Goal: Task Accomplishment & Management: Manage account settings

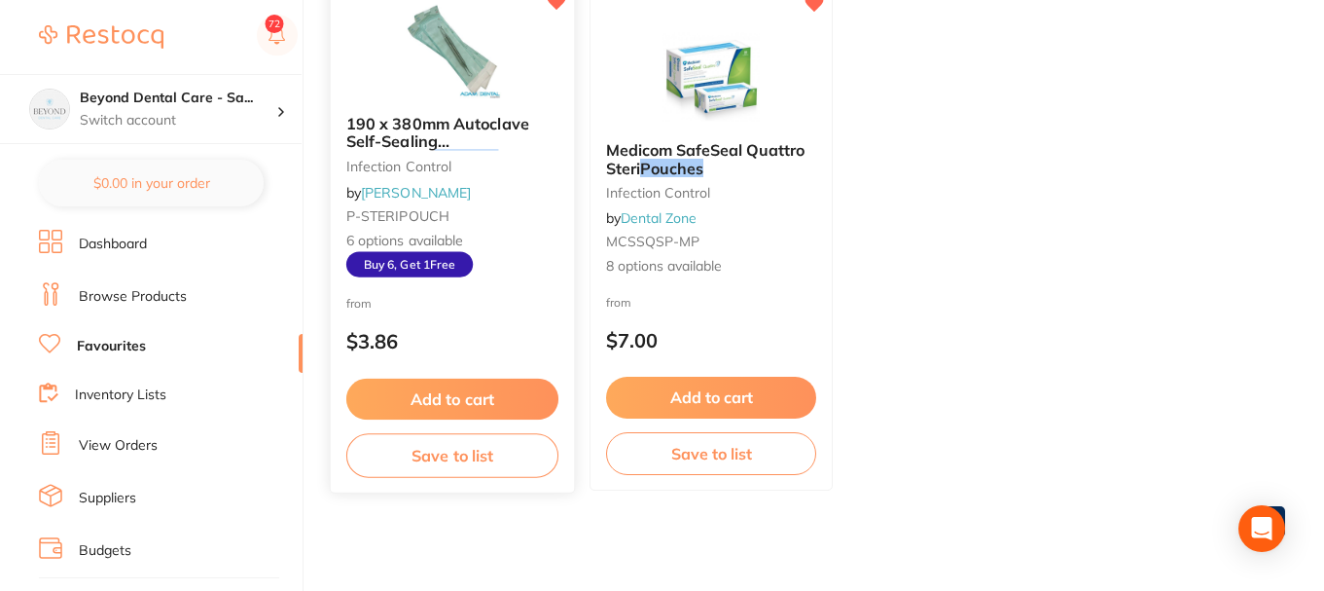
scroll to position [298, 0]
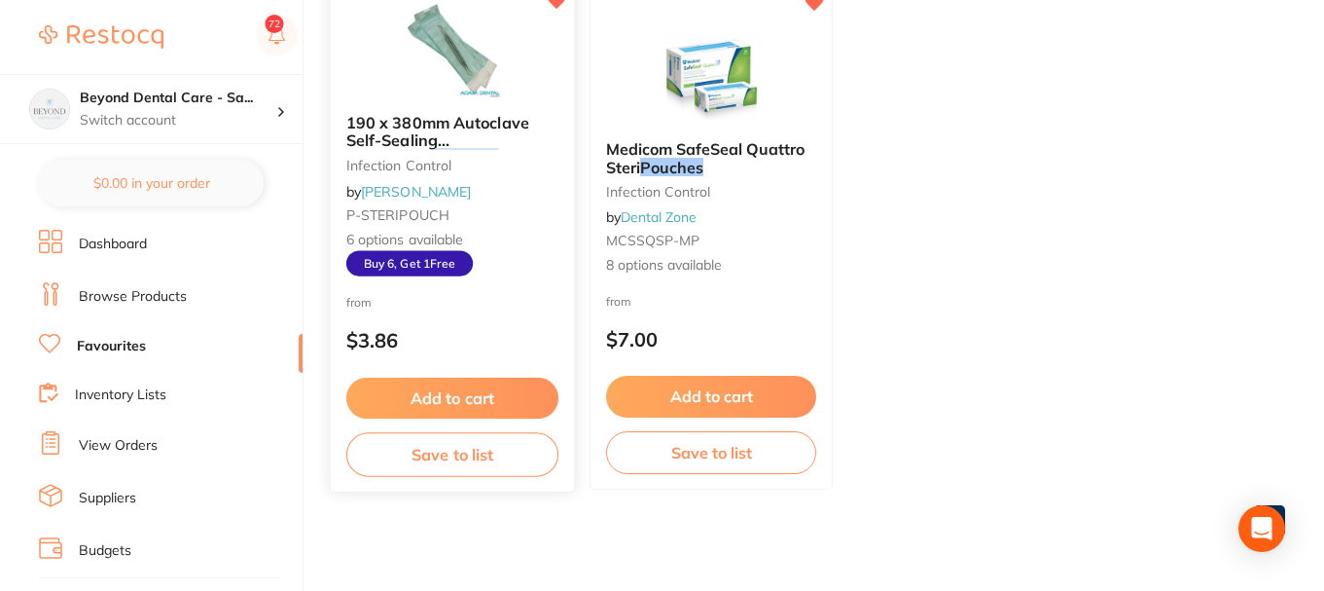
click at [446, 447] on button "Save to list" at bounding box center [452, 455] width 212 height 44
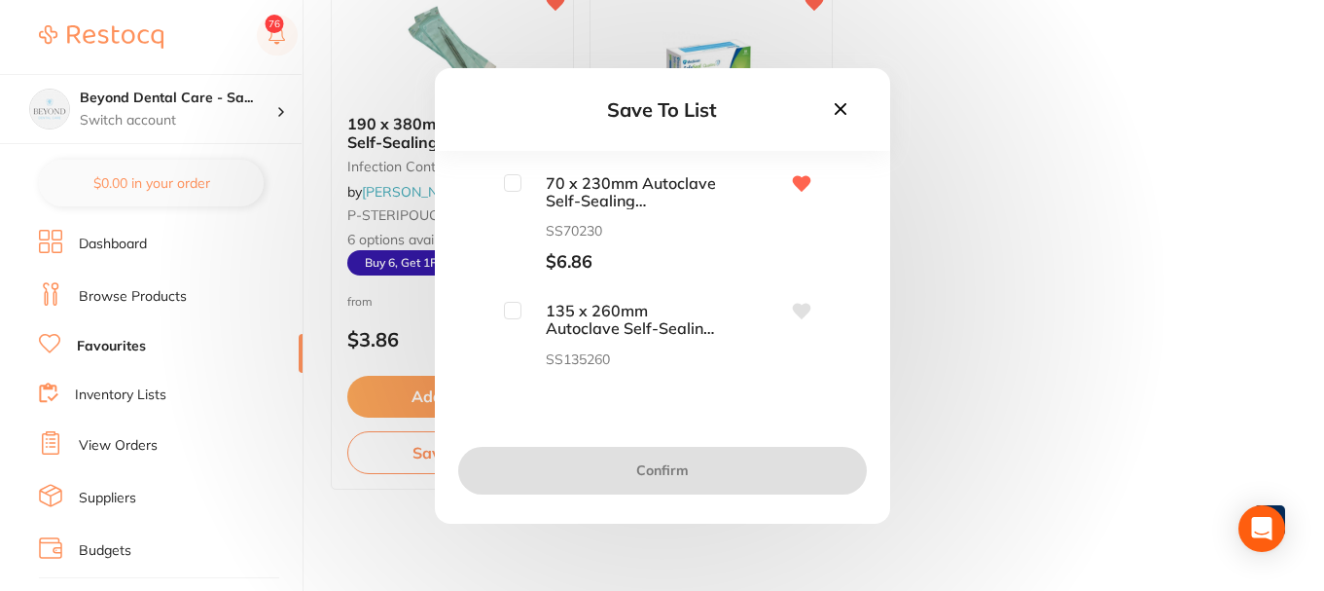
click at [509, 182] on input "checkbox" at bounding box center [513, 183] width 18 height 18
checkbox input "true"
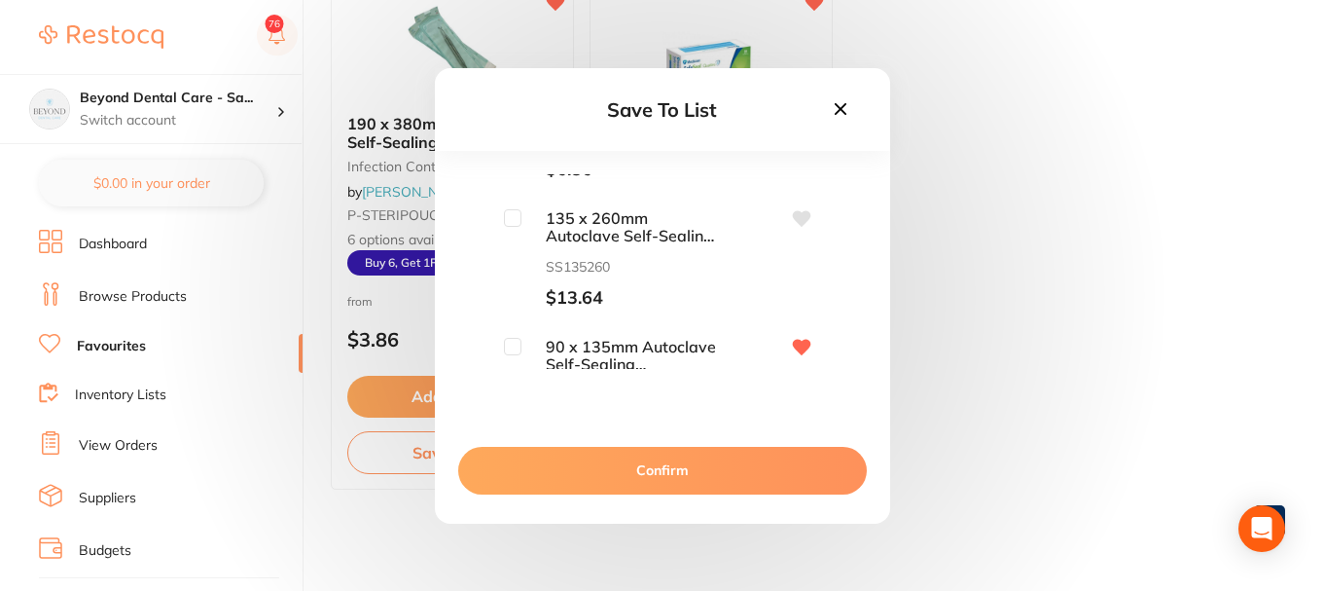
scroll to position [97, 0]
drag, startPoint x: 517, startPoint y: 214, endPoint x: 514, endPoint y: 326, distance: 111.9
click at [517, 214] on input "checkbox" at bounding box center [513, 213] width 18 height 18
checkbox input "true"
click at [514, 341] on input "checkbox" at bounding box center [513, 342] width 18 height 18
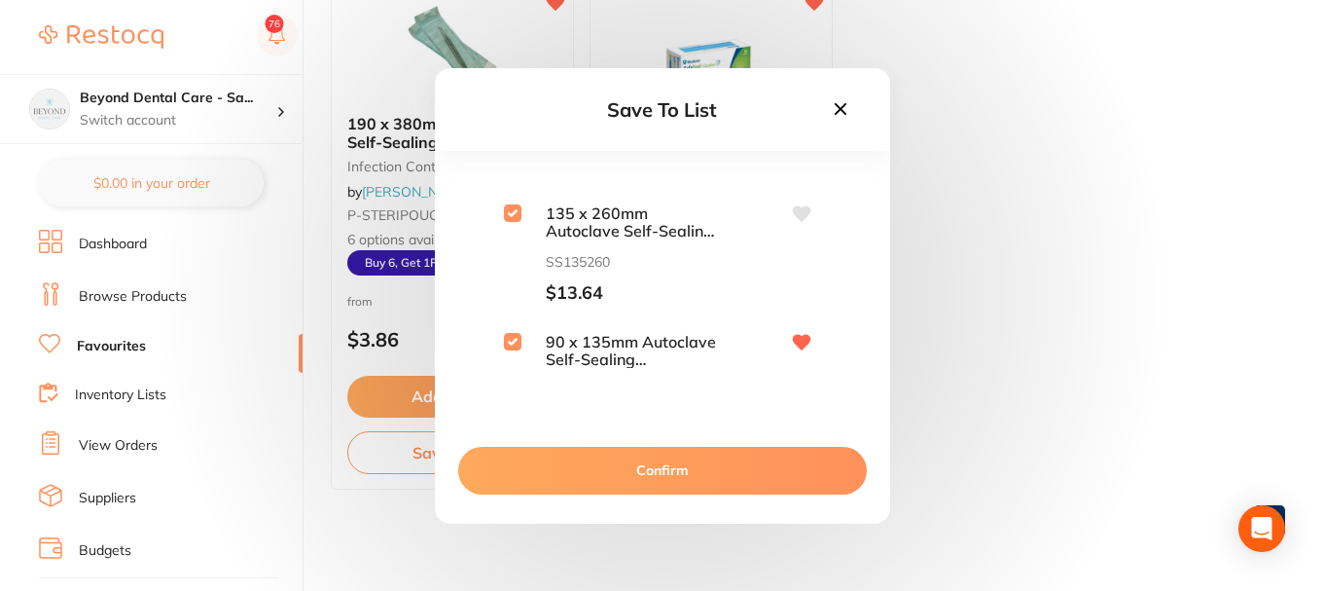
checkbox input "true"
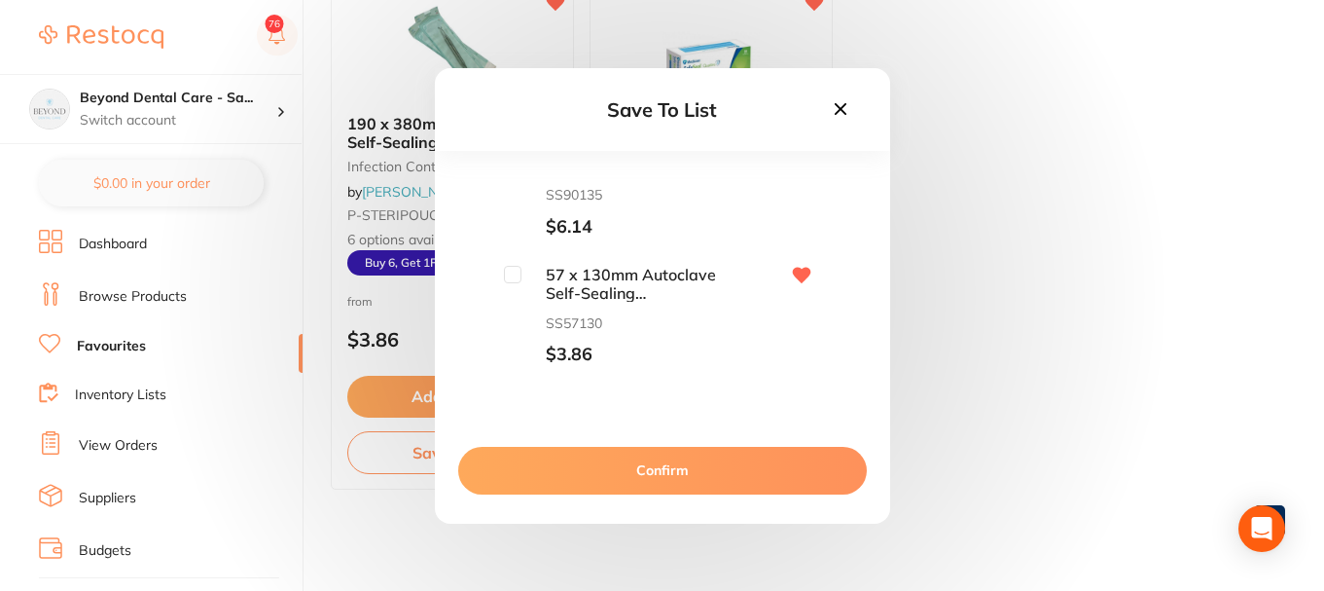
click at [512, 275] on input "checkbox" at bounding box center [513, 275] width 18 height 18
checkbox input "true"
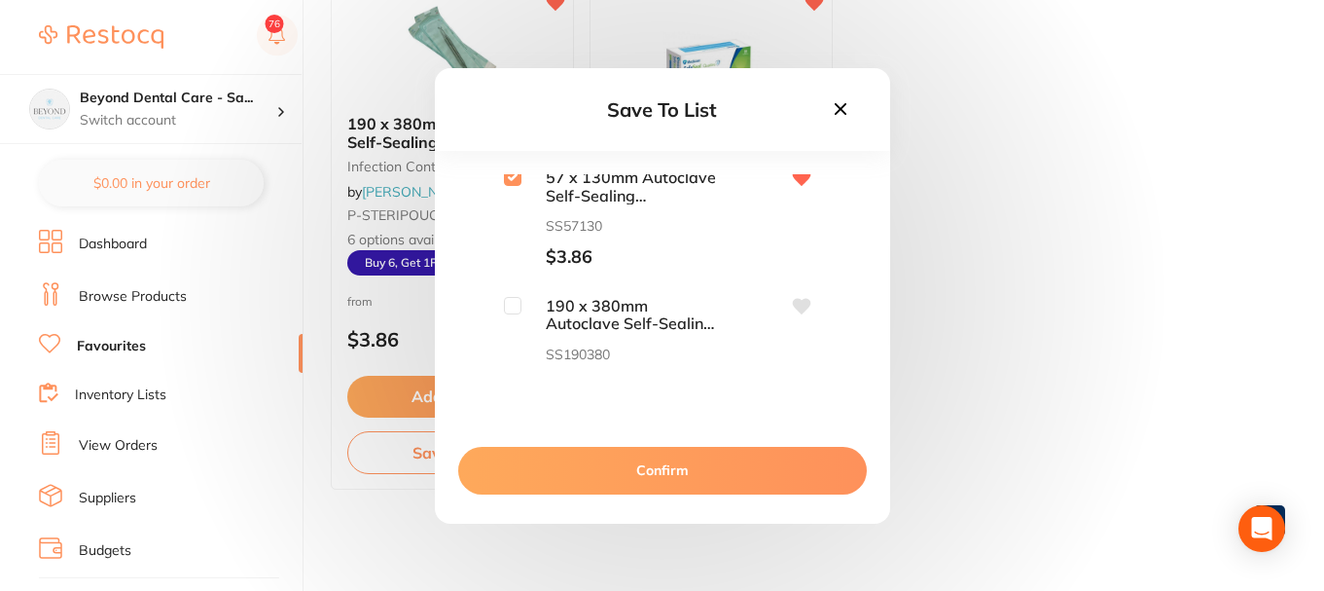
click at [506, 299] on input "checkbox" at bounding box center [513, 306] width 18 height 18
checkbox input "true"
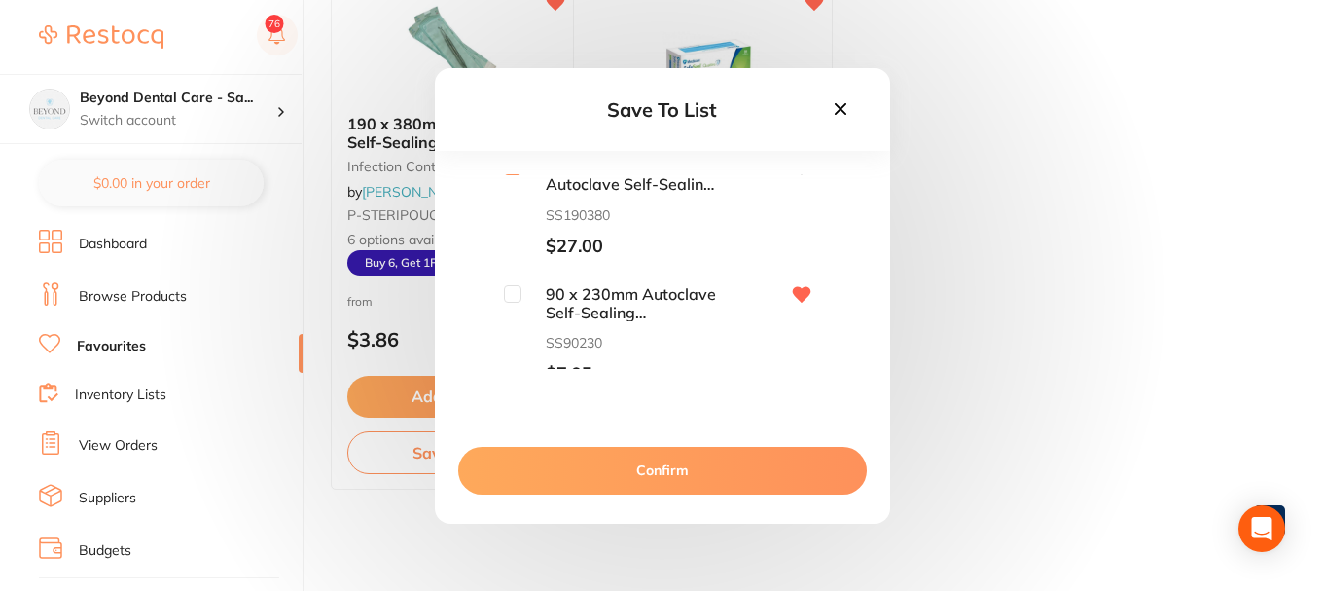
scroll to position [544, 0]
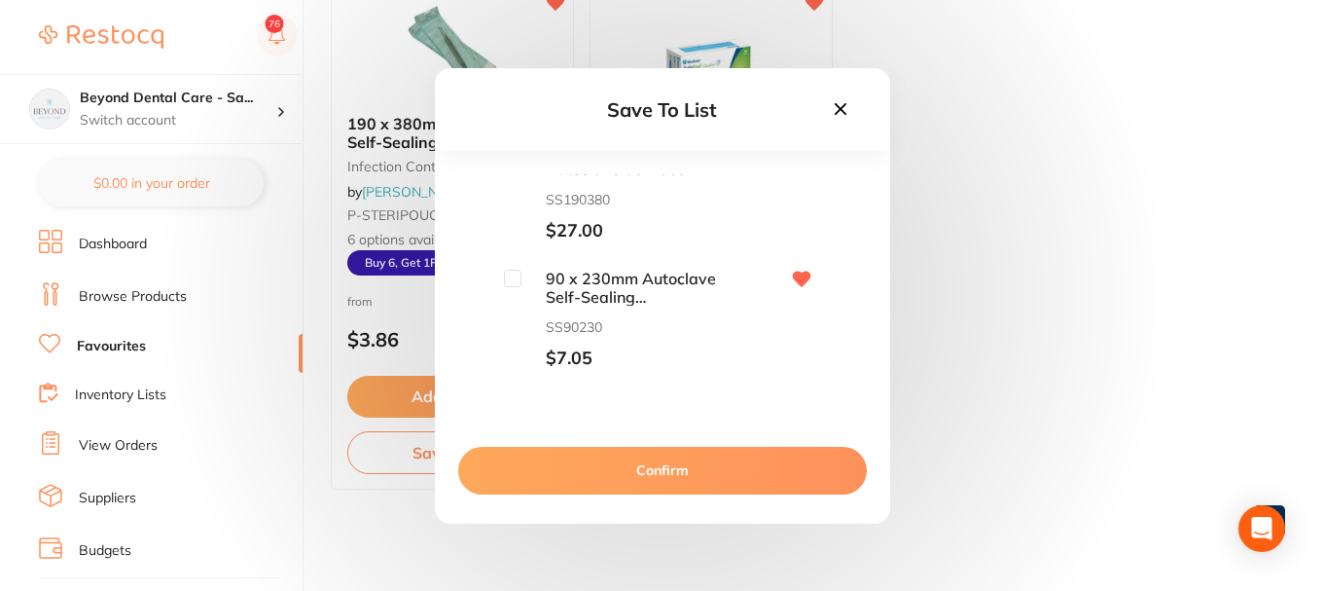
click at [517, 284] on input "checkbox" at bounding box center [513, 278] width 18 height 18
checkbox input "true"
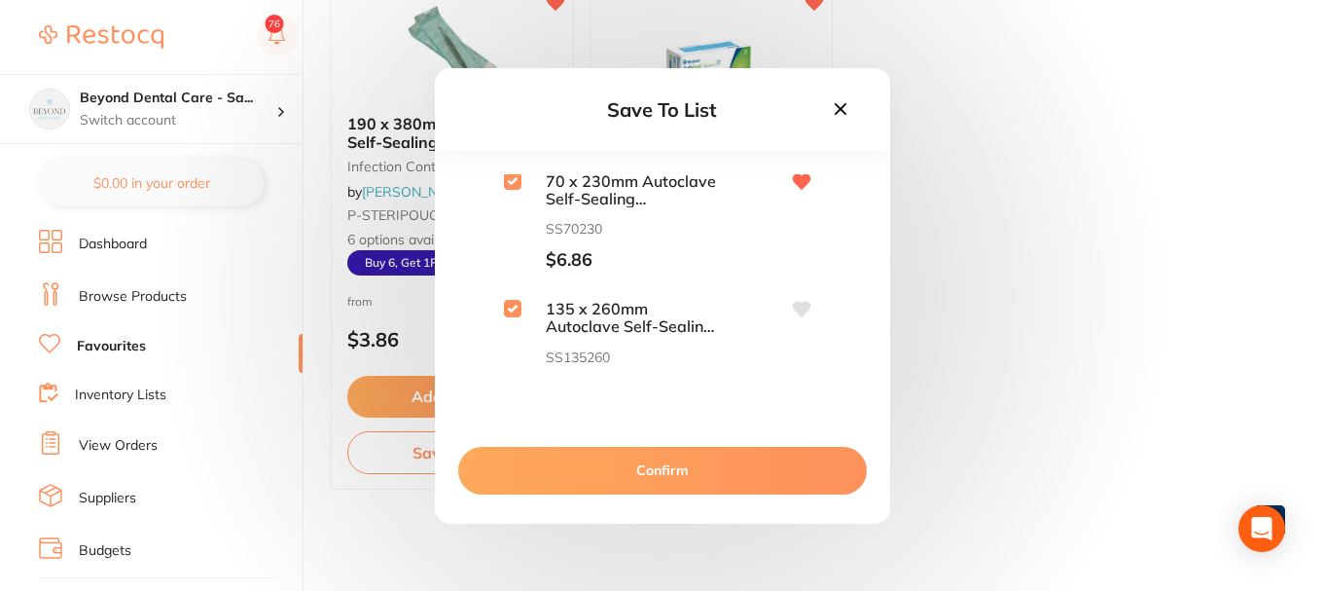
scroll to position [0, 0]
click at [653, 462] on button "Confirm" at bounding box center [662, 470] width 409 height 47
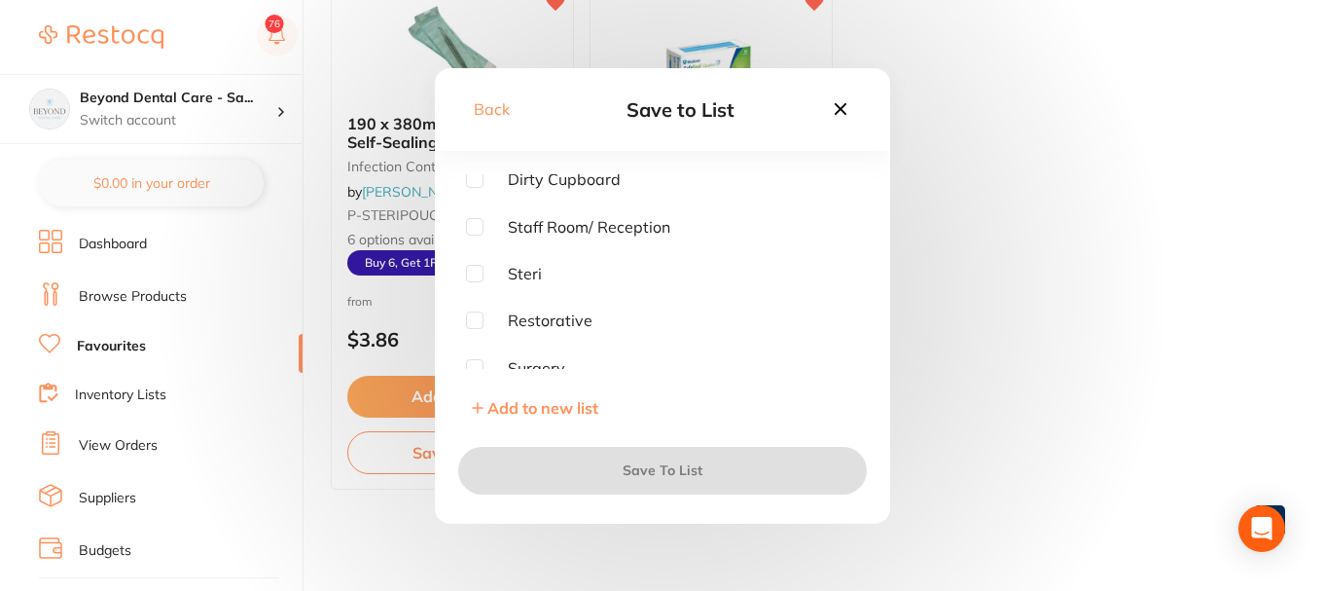
scroll to position [156, 0]
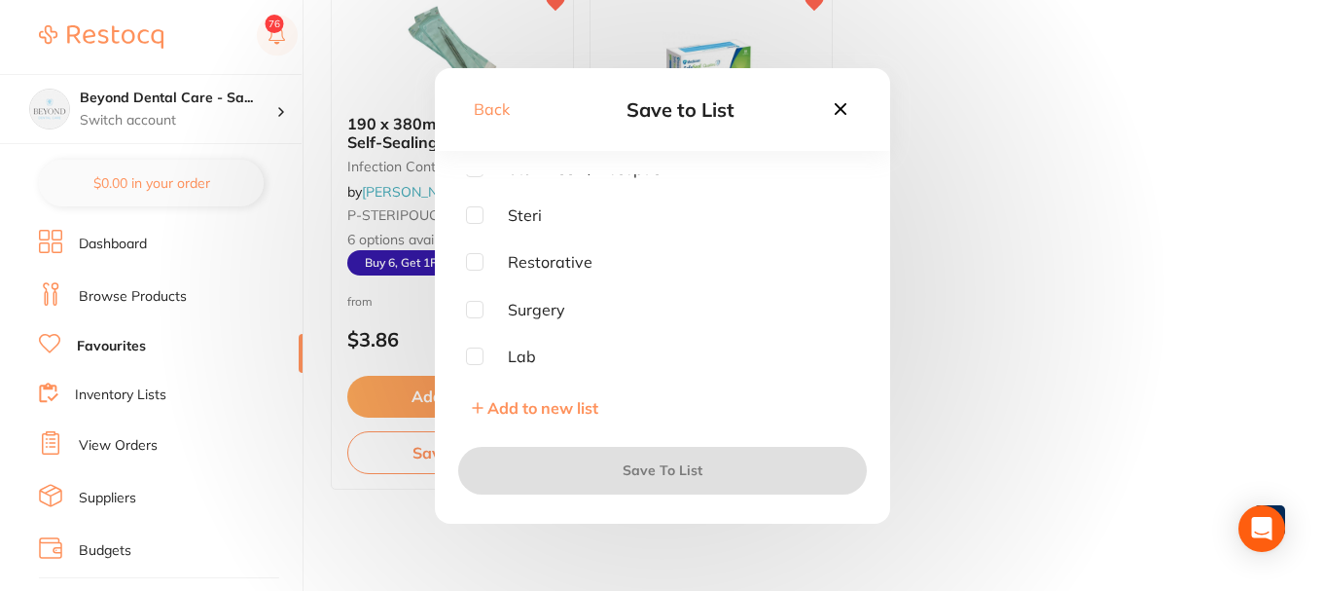
click at [478, 213] on input "checkbox" at bounding box center [475, 215] width 18 height 18
checkbox input "true"
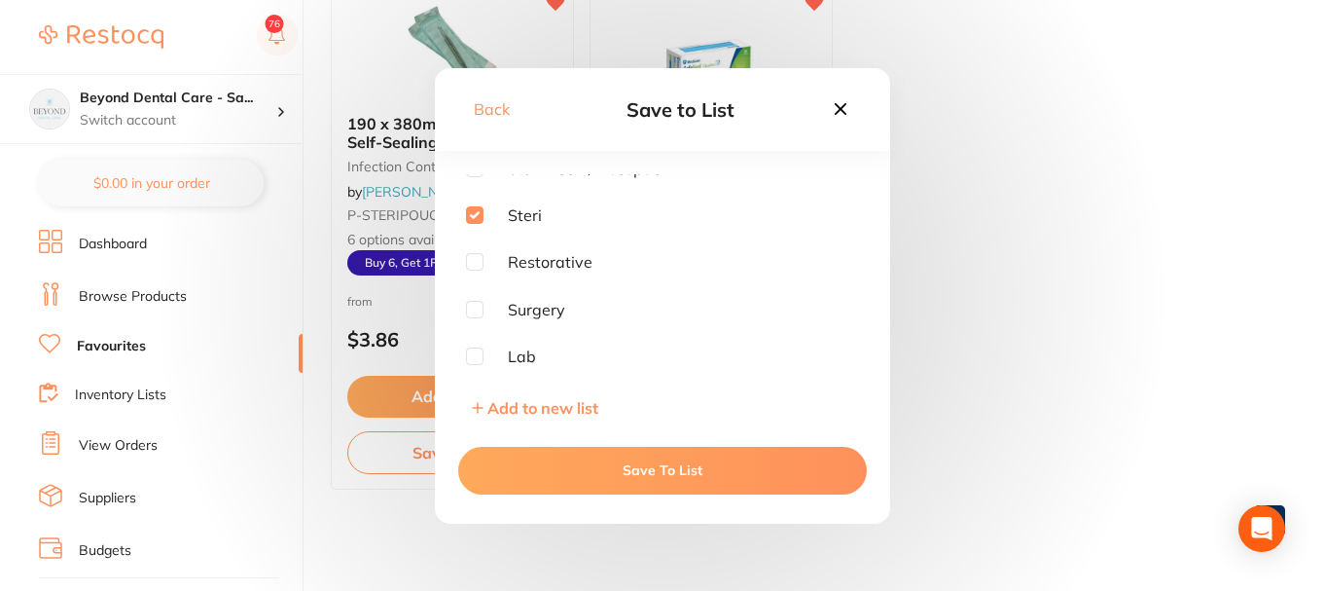
click at [645, 467] on button "Save To List" at bounding box center [662, 470] width 409 height 47
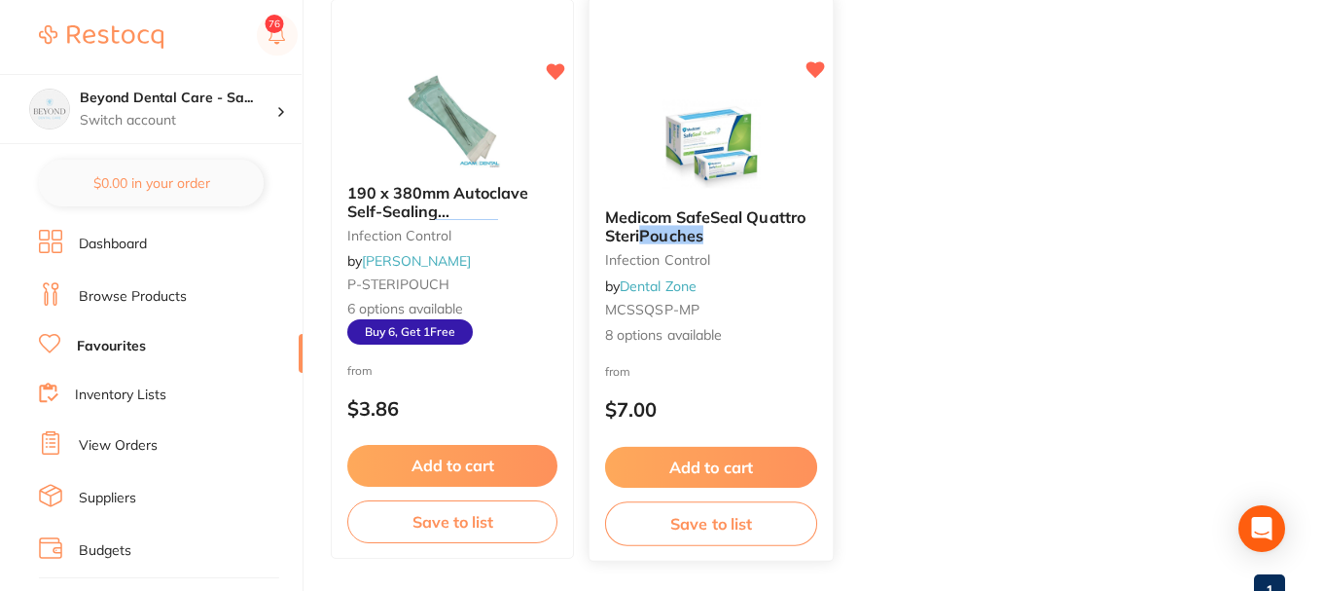
scroll to position [200, 0]
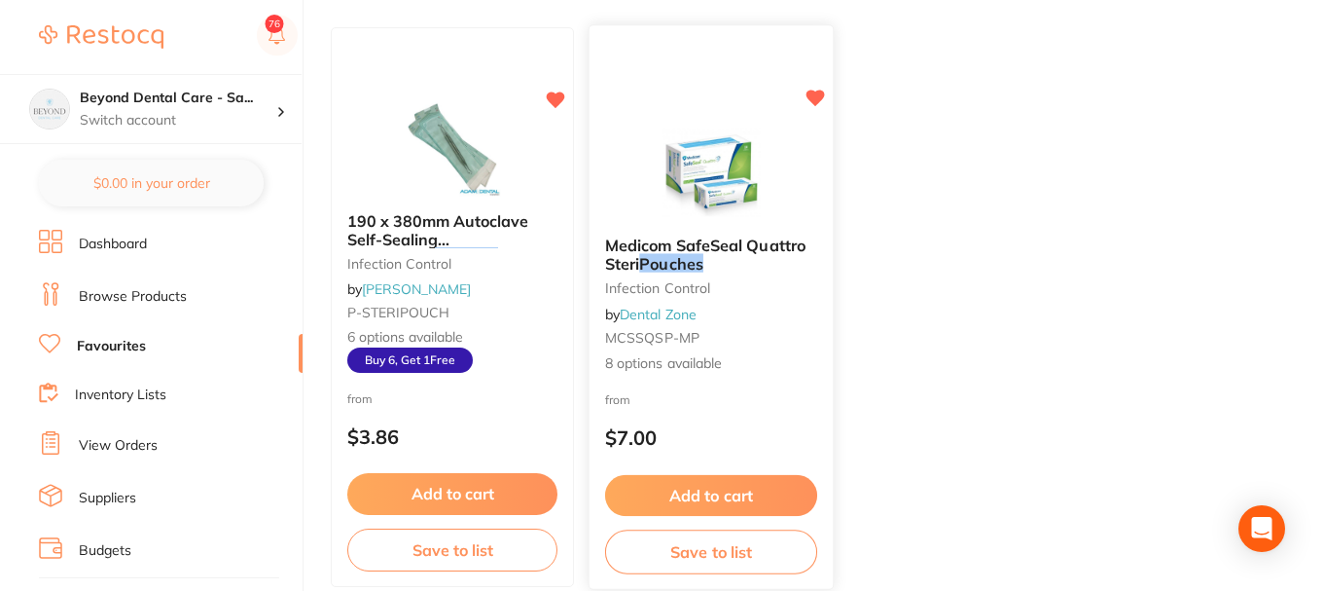
click at [734, 545] on button "Save to list" at bounding box center [711, 552] width 212 height 44
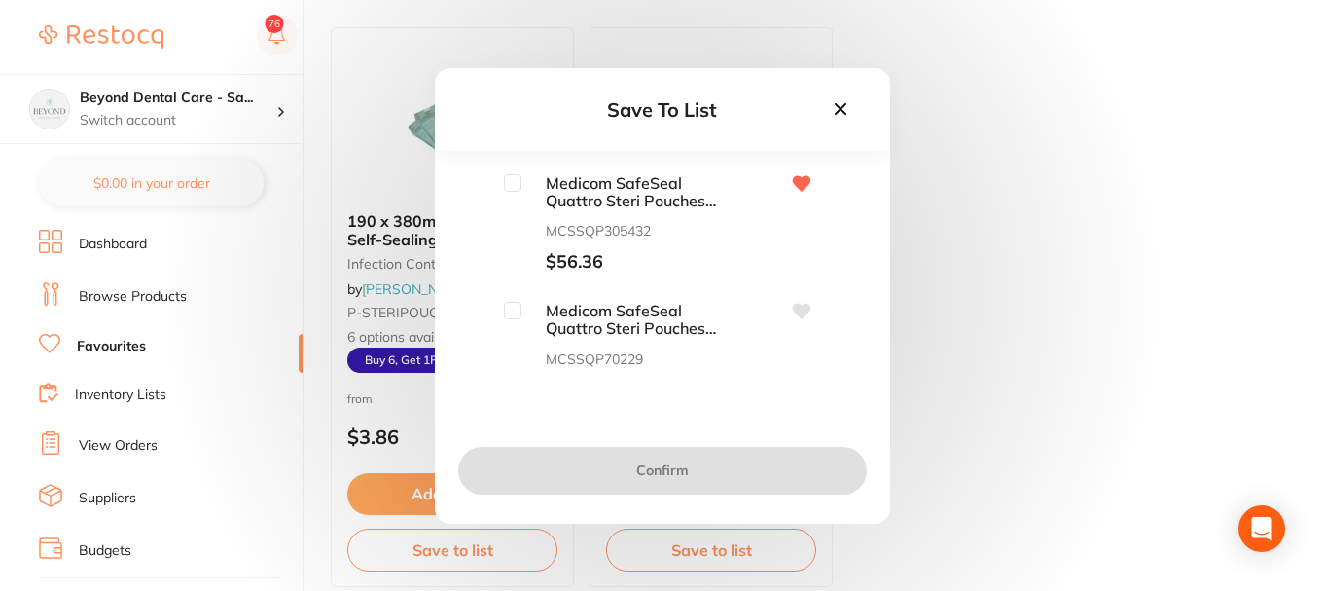
click at [842, 103] on icon at bounding box center [840, 108] width 21 height 21
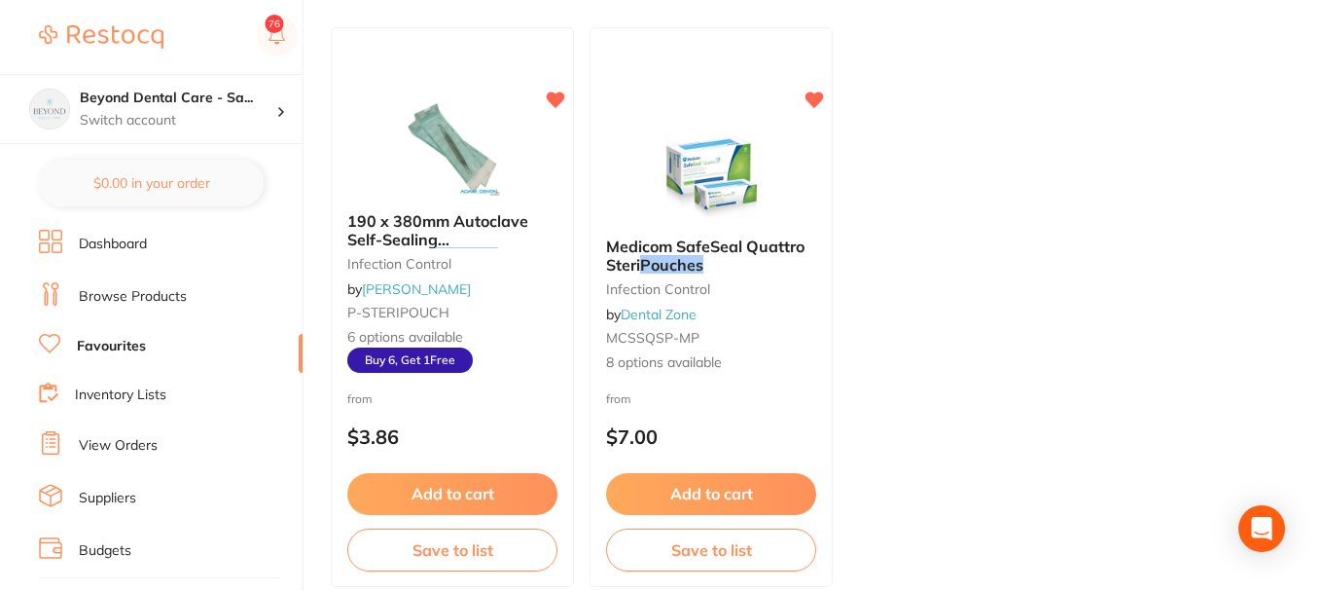
drag, startPoint x: 676, startPoint y: 552, endPoint x: 671, endPoint y: 562, distance: 11.8
click at [676, 551] on button "Save to list" at bounding box center [711, 549] width 210 height 43
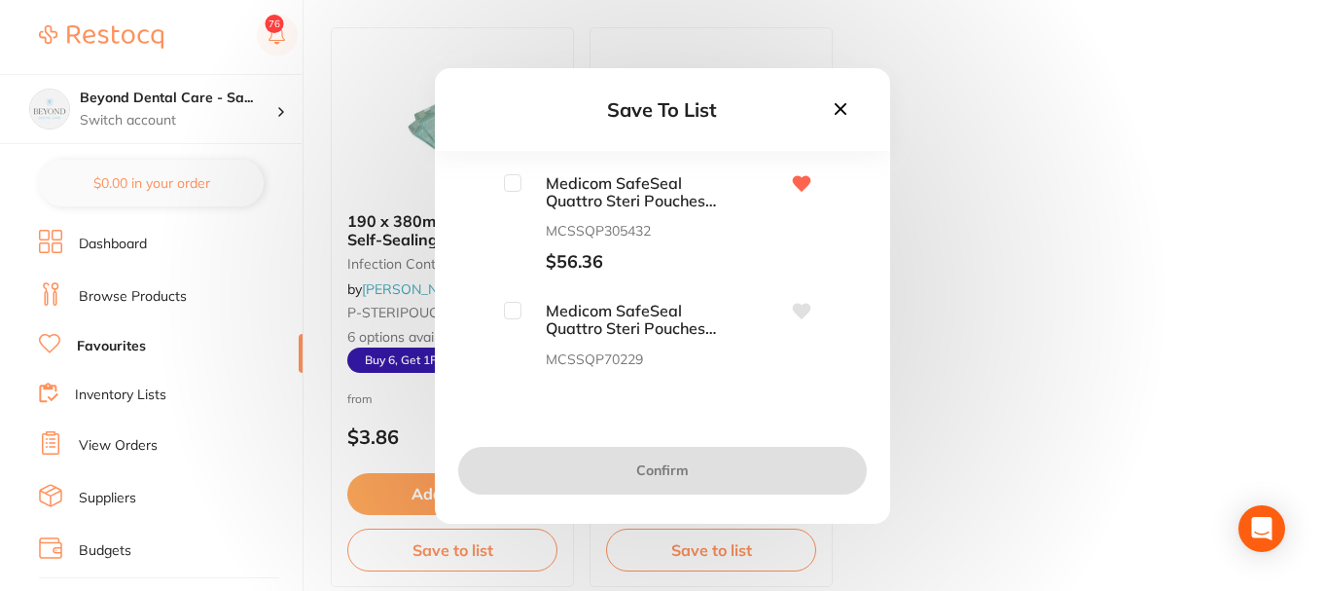
click at [504, 178] on input "checkbox" at bounding box center [513, 183] width 18 height 18
checkbox input "true"
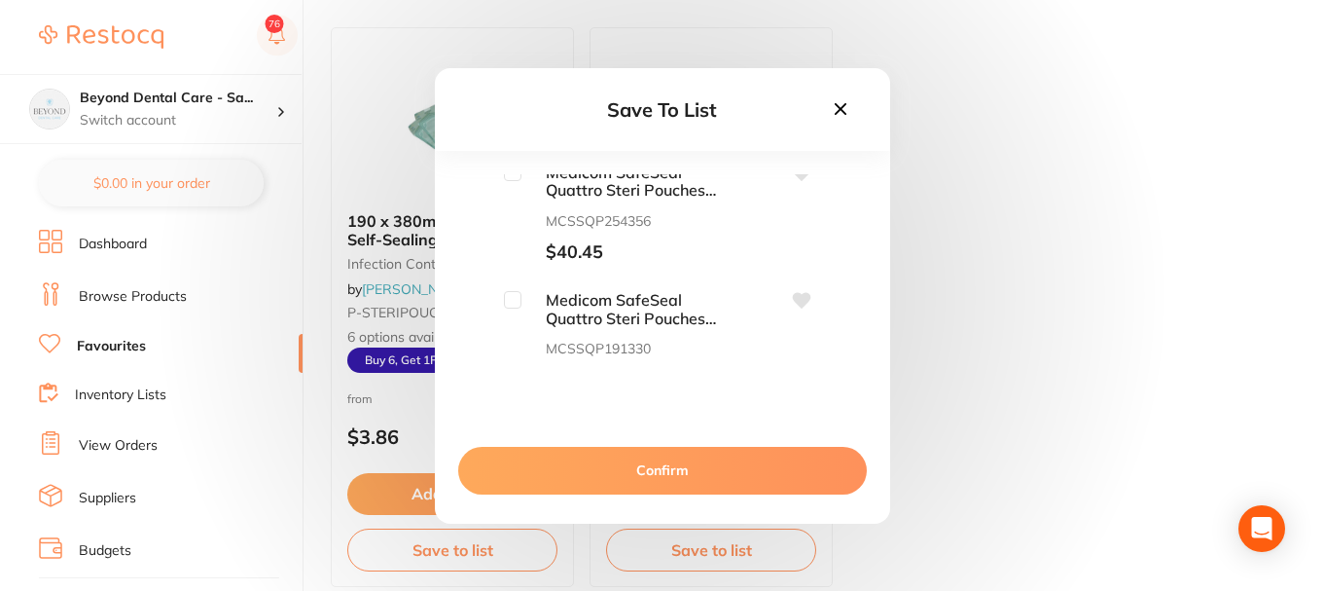
scroll to position [800, 0]
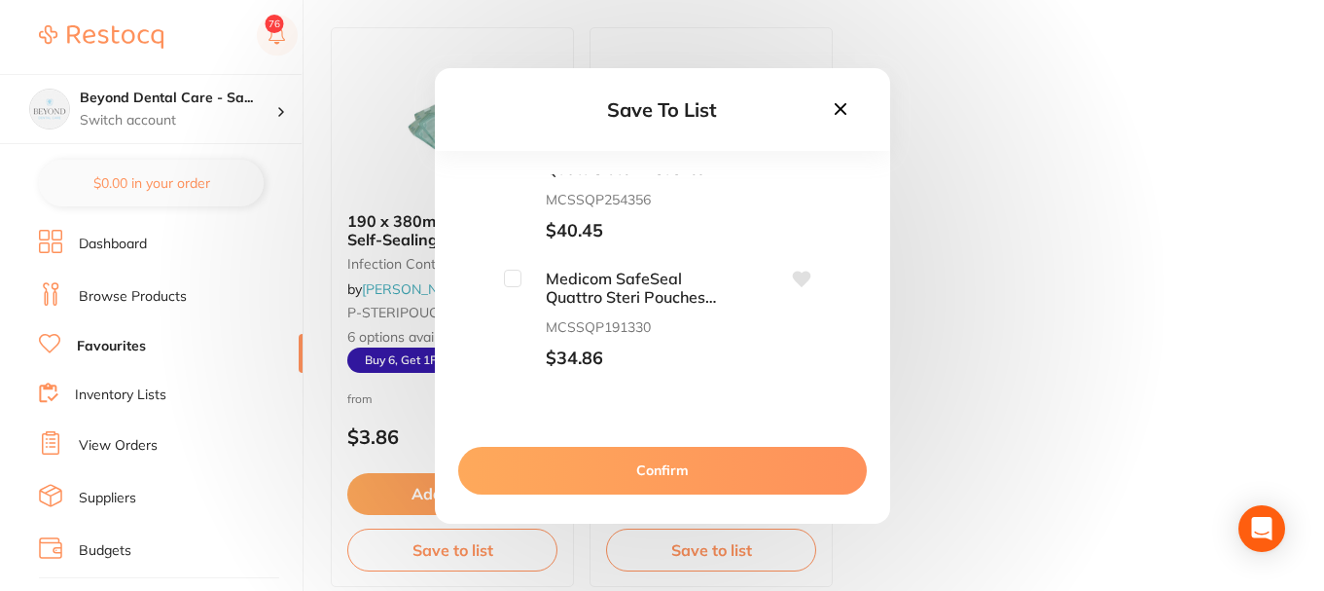
click at [657, 483] on button "Confirm" at bounding box center [662, 470] width 409 height 47
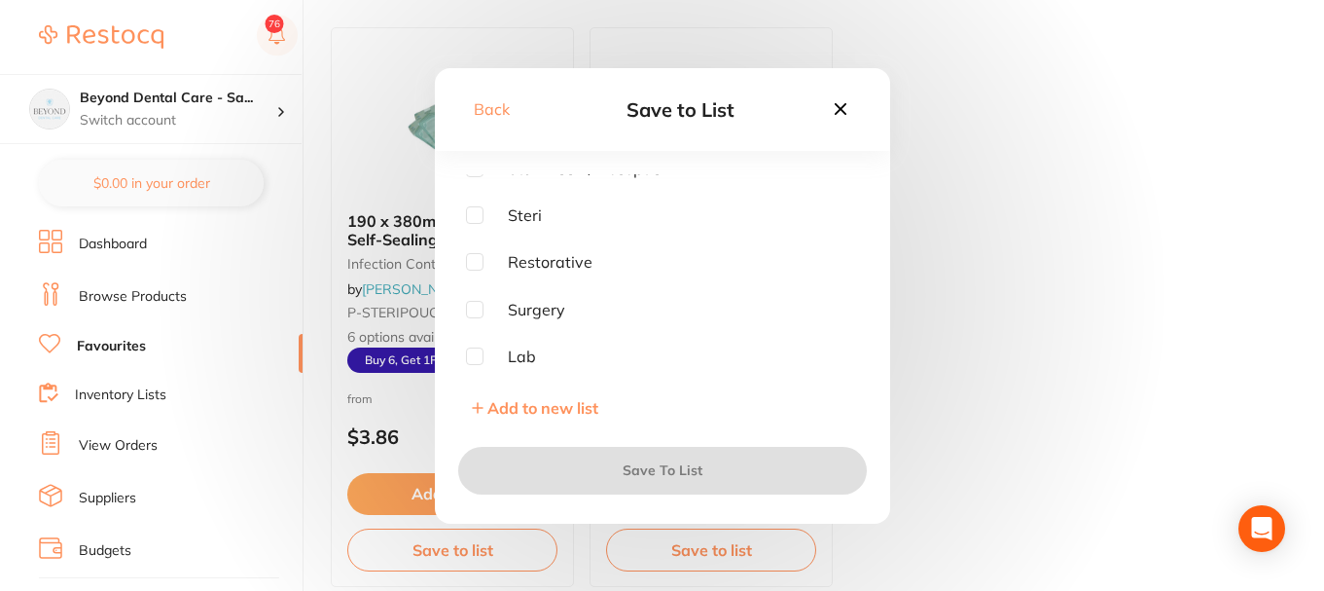
scroll to position [156, 0]
click at [477, 218] on input "checkbox" at bounding box center [475, 215] width 18 height 18
checkbox input "true"
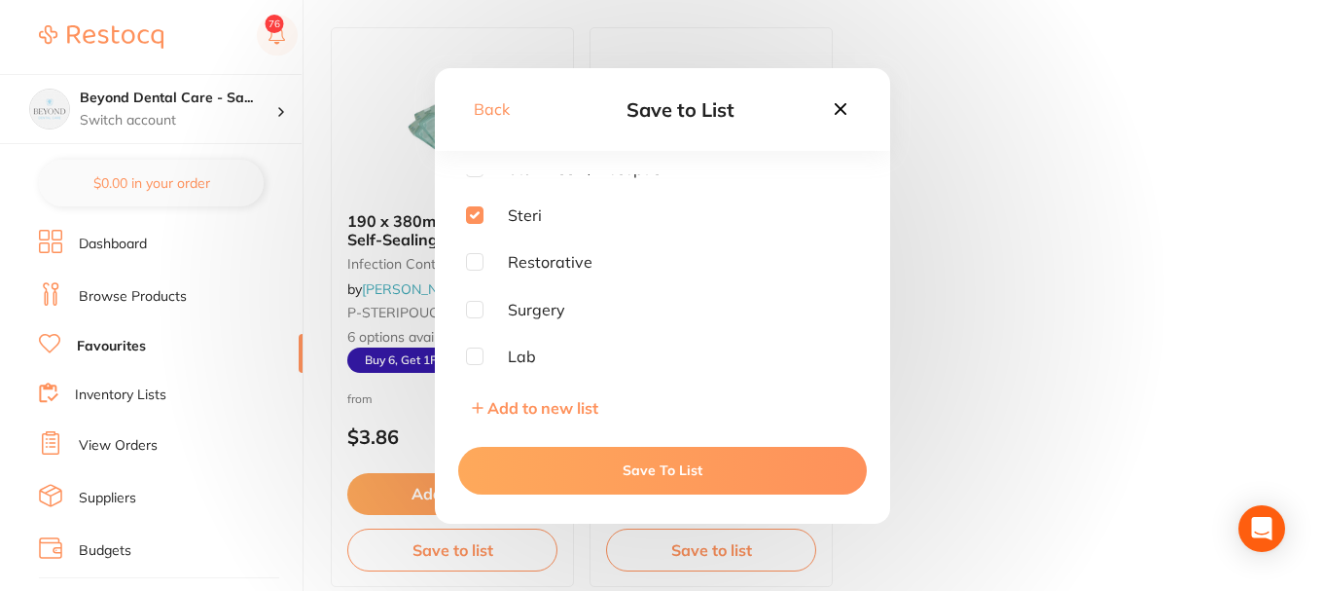
click at [617, 474] on button "Save To List" at bounding box center [662, 470] width 409 height 47
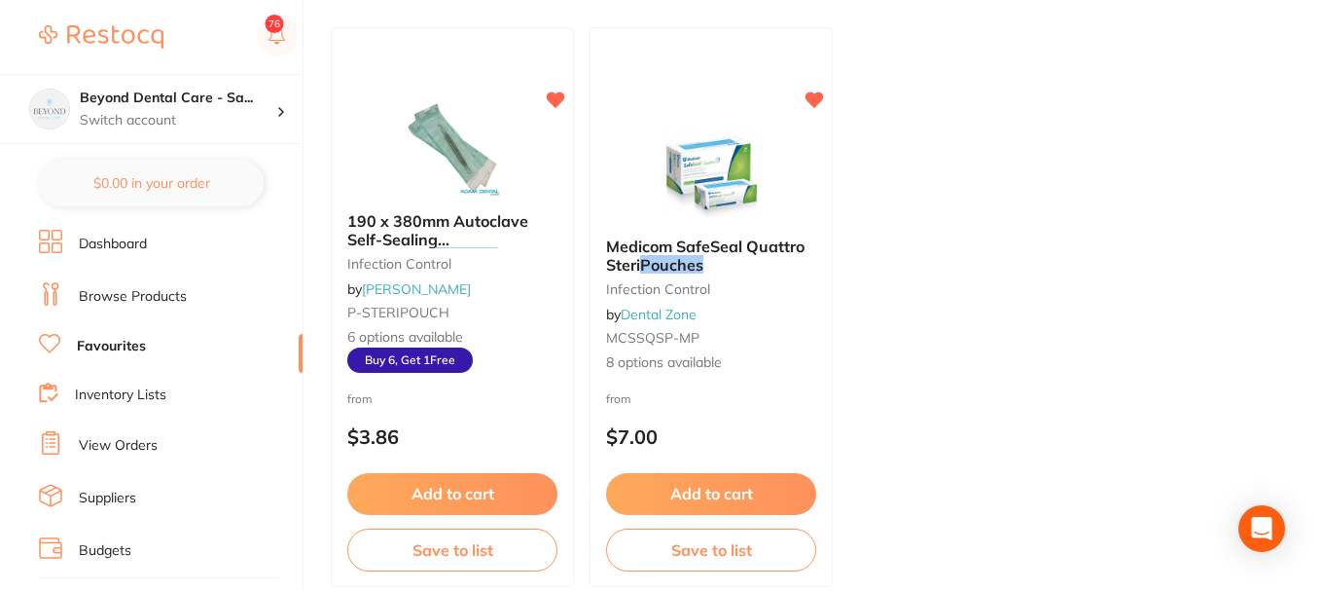
click at [98, 342] on link "Favourites" at bounding box center [111, 346] width 69 height 19
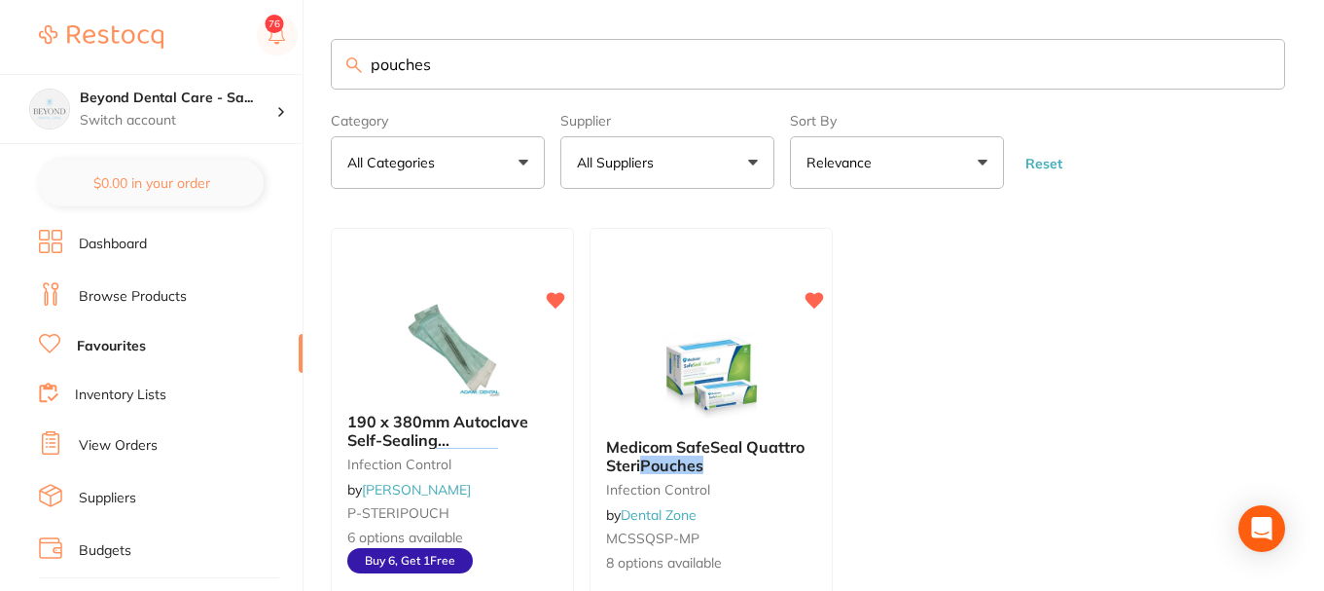
drag, startPoint x: 455, startPoint y: 69, endPoint x: 310, endPoint y: 52, distance: 146.0
click at [327, 53] on div "$0.00 Beyond Dental Care - Sa... Switch account Beyond Dental Care - Sandstone …" at bounding box center [662, 295] width 1324 height 591
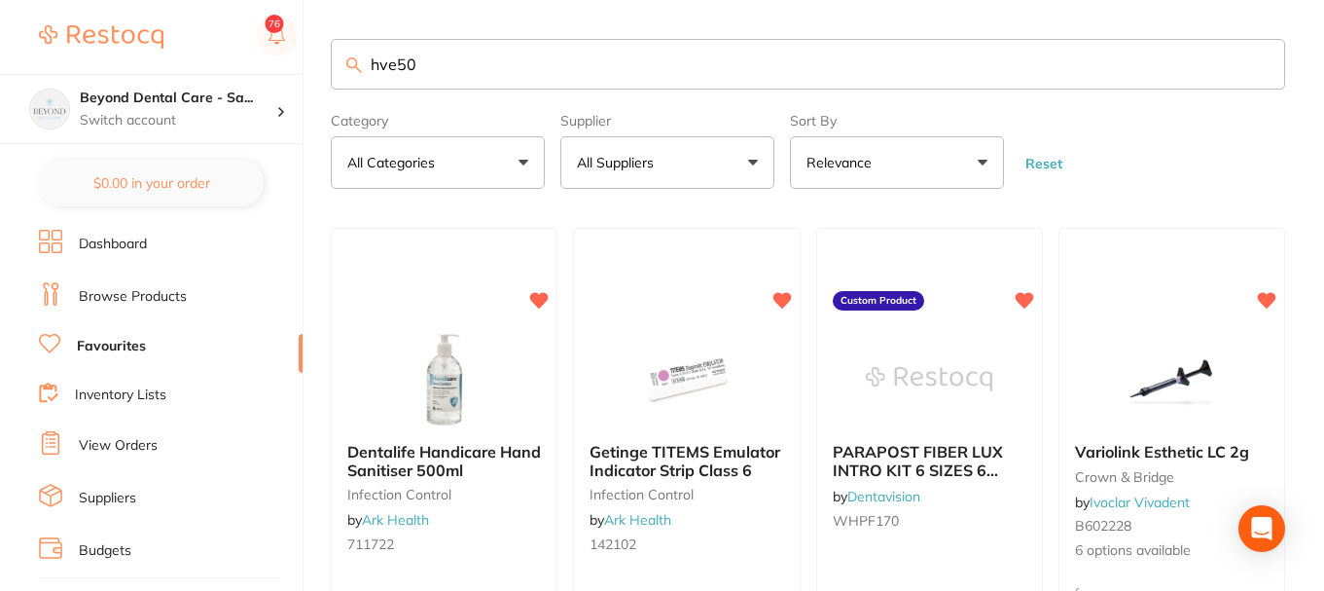
type input "hve50"
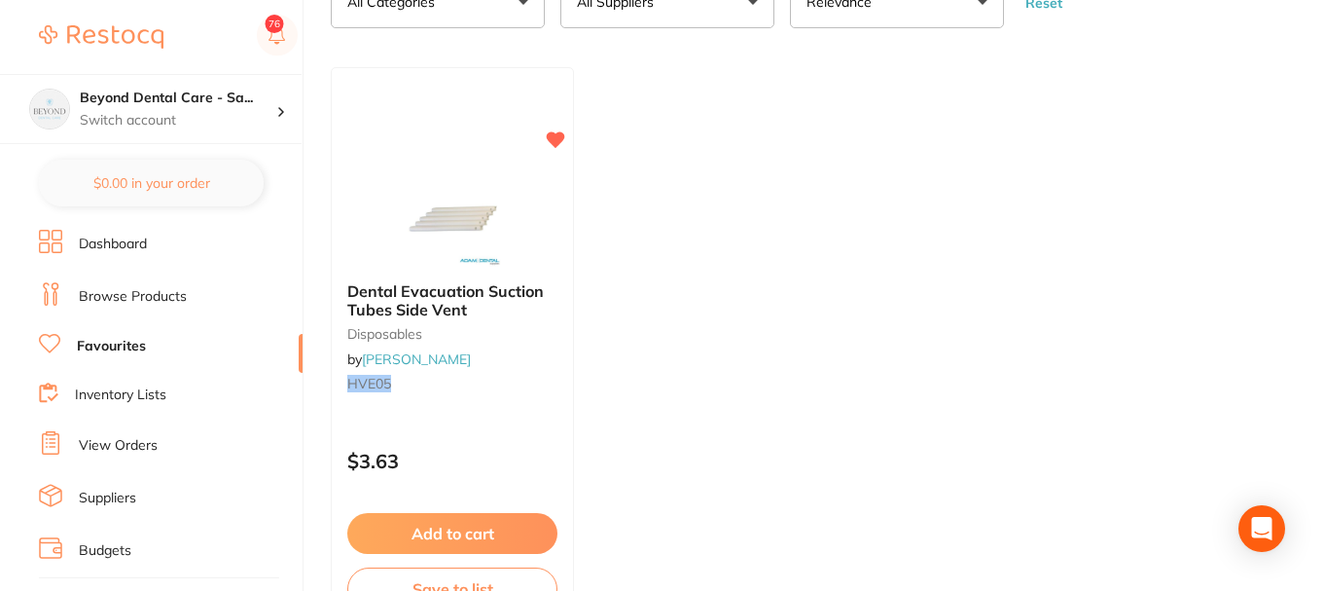
scroll to position [195, 0]
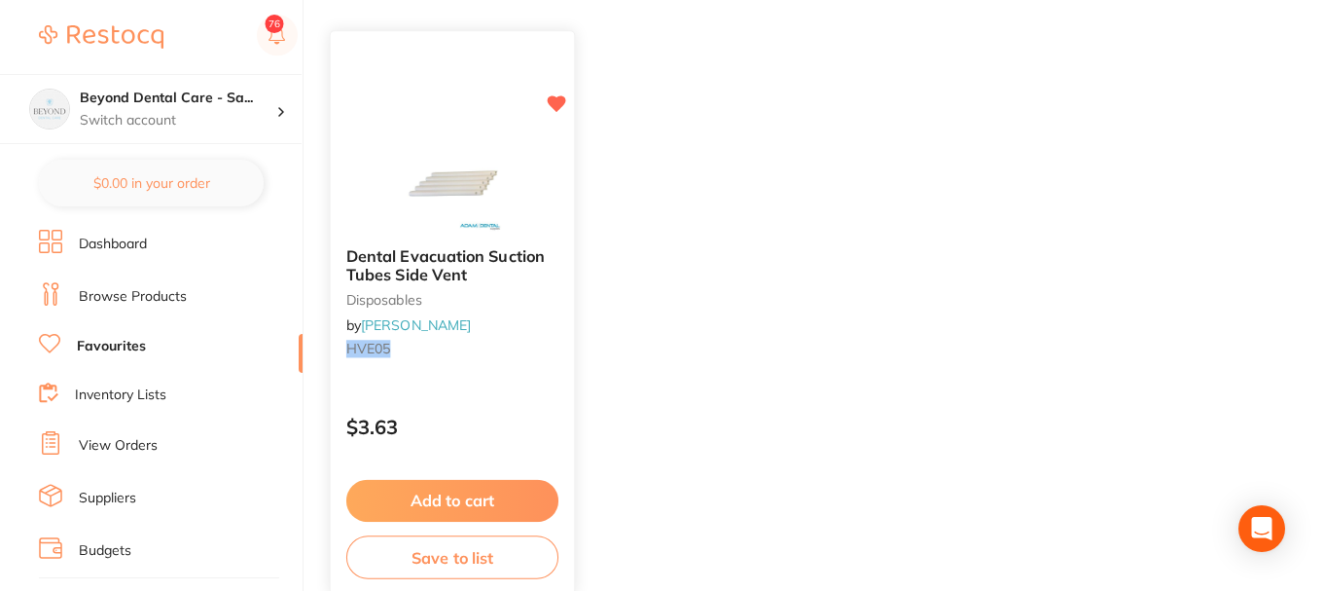
click at [464, 553] on button "Save to list" at bounding box center [452, 557] width 212 height 44
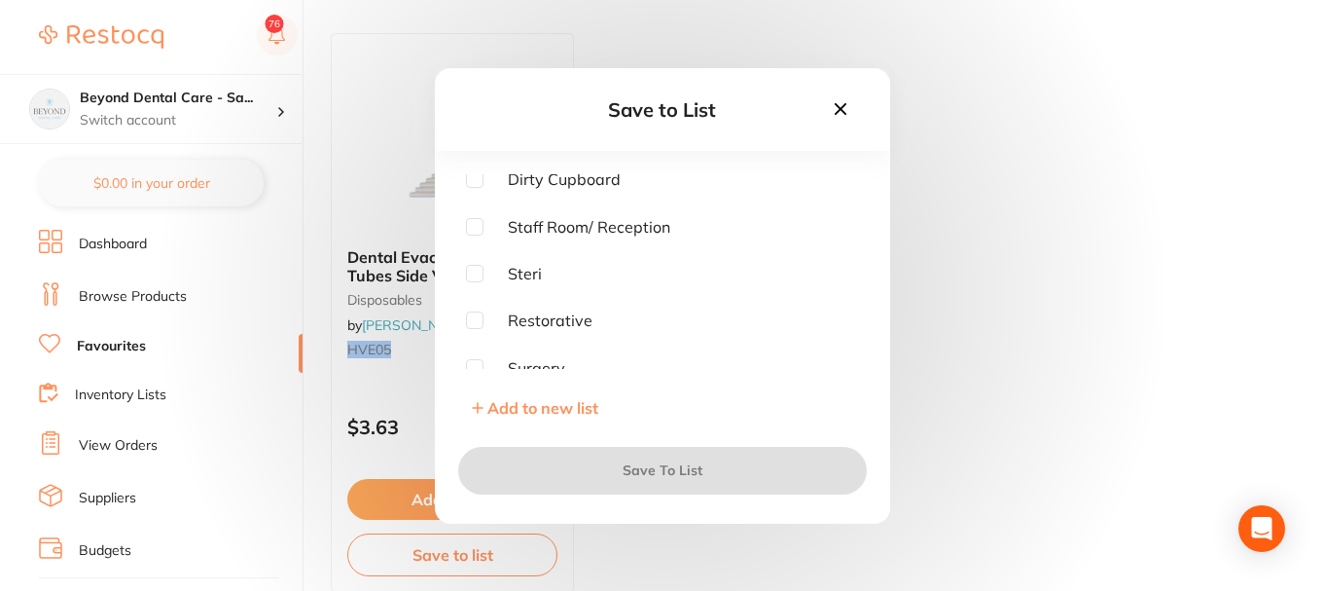
scroll to position [156, 0]
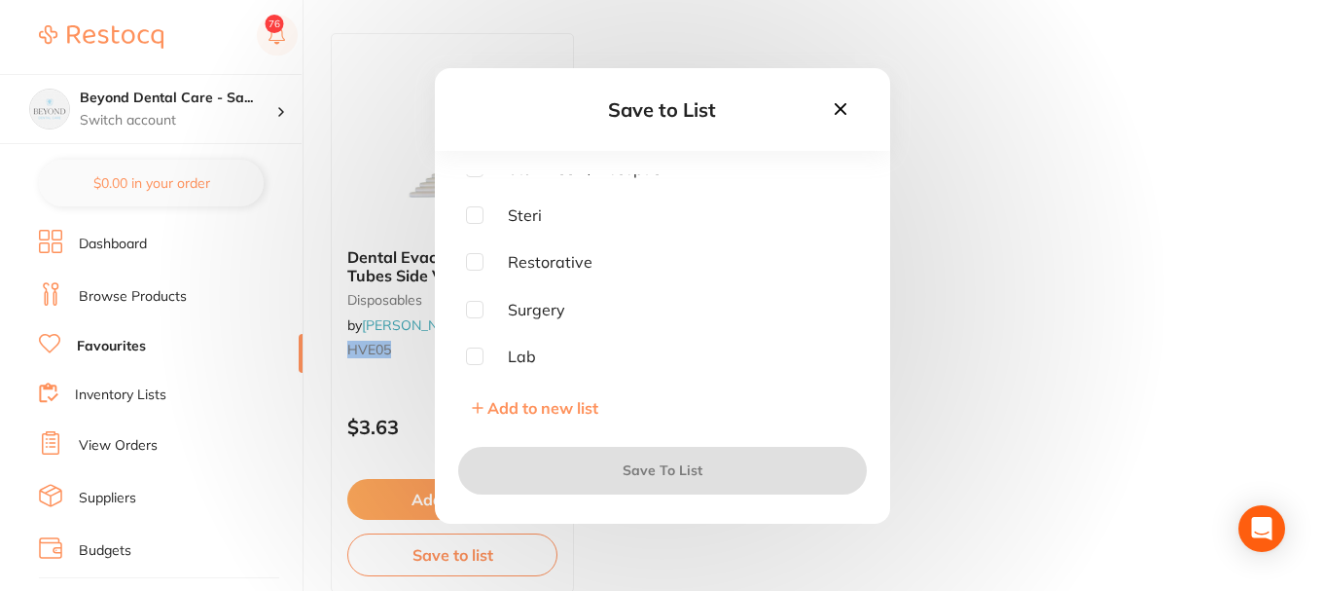
click at [475, 212] on input "checkbox" at bounding box center [475, 215] width 18 height 18
checkbox input "true"
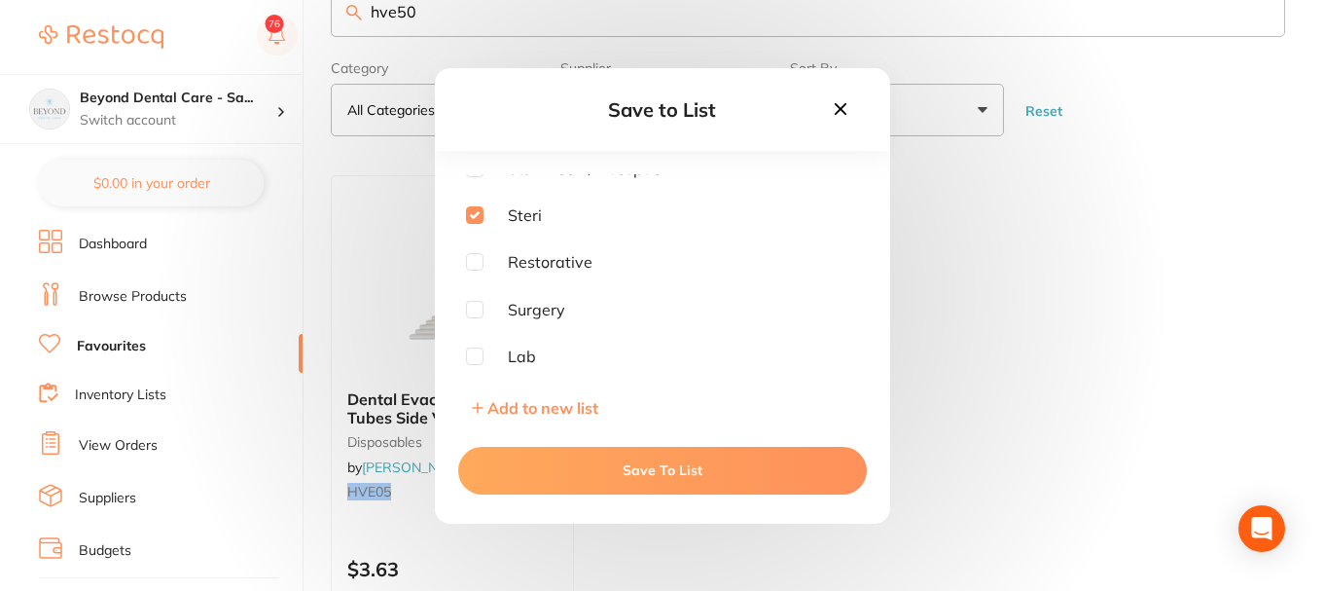
scroll to position [97, 0]
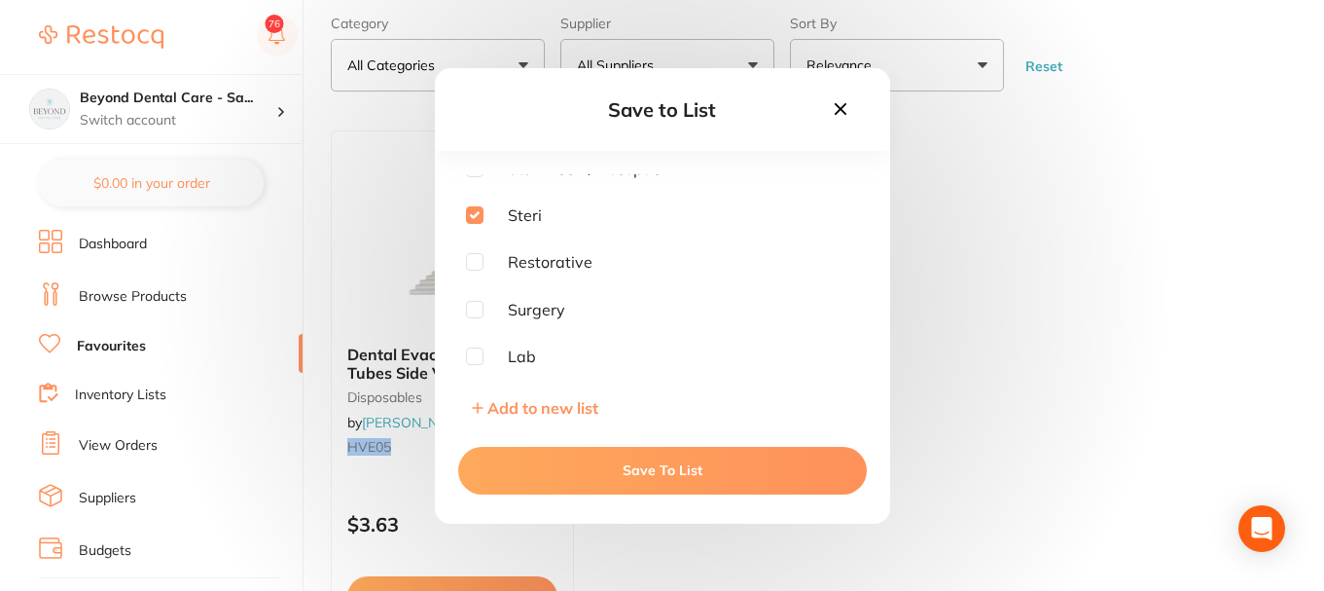
click at [630, 450] on button "Save To List" at bounding box center [662, 470] width 409 height 47
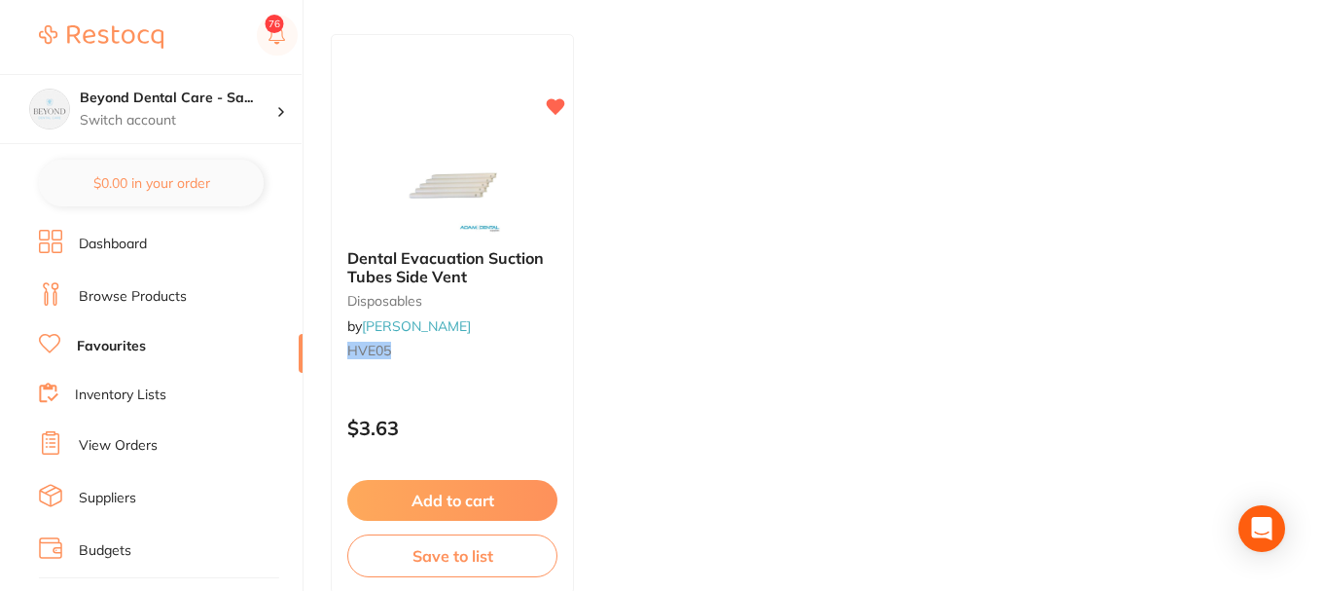
scroll to position [195, 0]
click at [196, 88] on div "Beyond Dental Care - Sa... Switch account" at bounding box center [151, 109] width 302 height 70
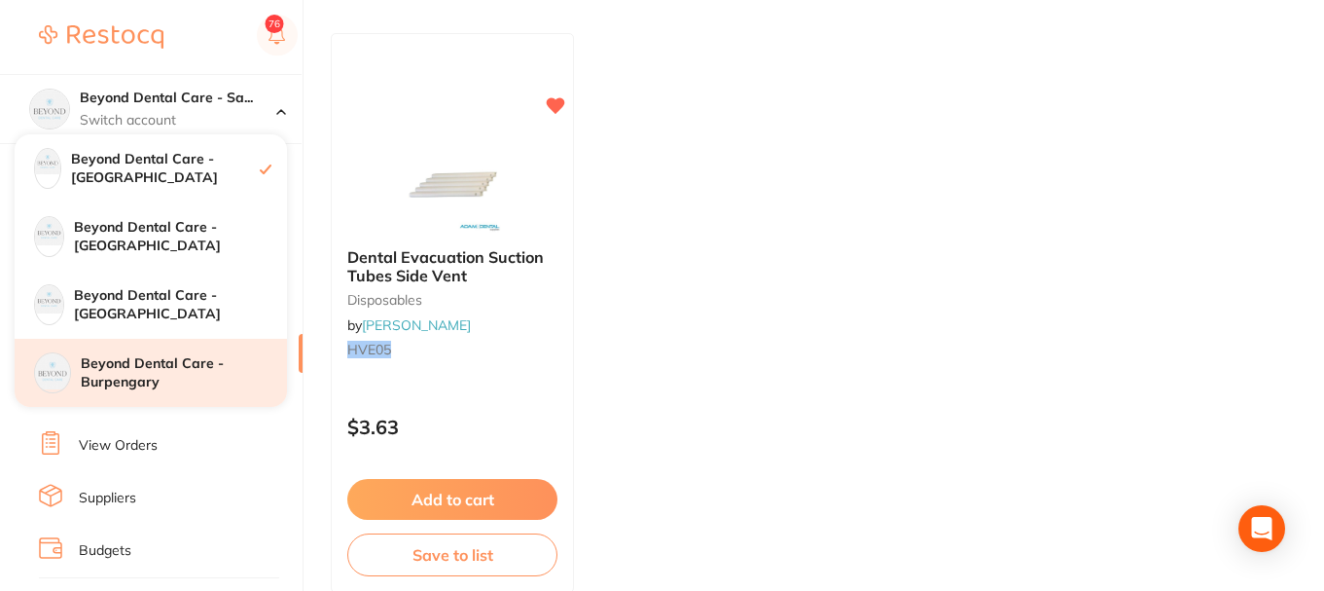
click at [134, 372] on h4 "Beyond Dental Care - Burpengary" at bounding box center [184, 373] width 206 height 38
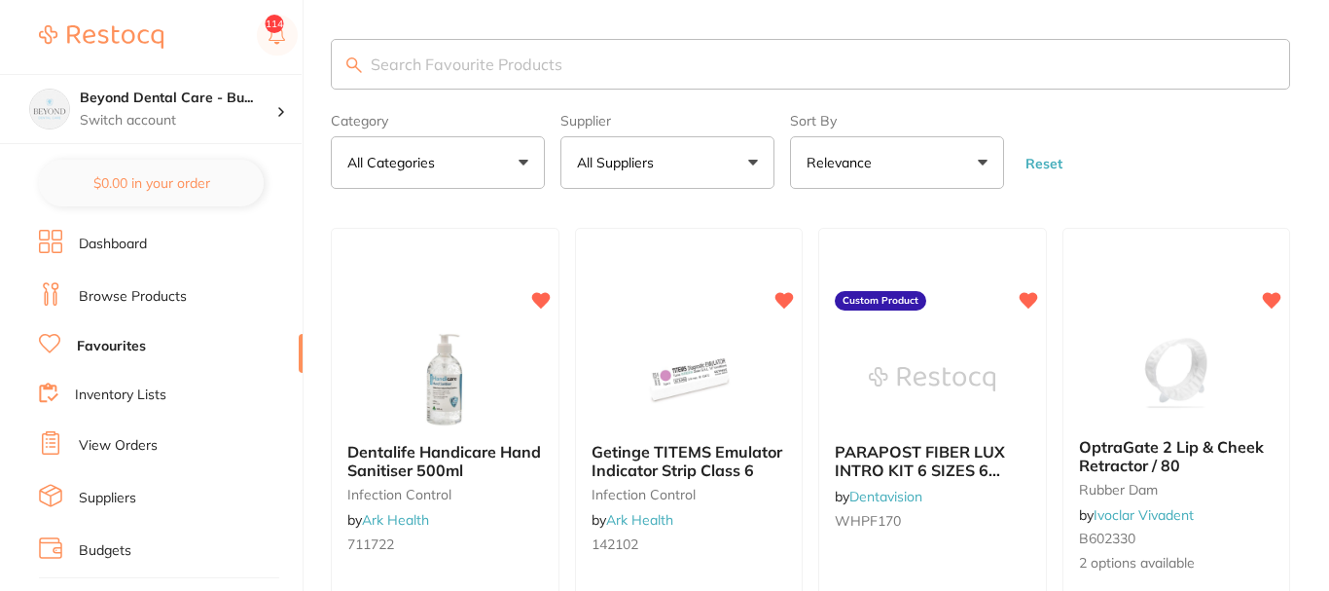
click at [115, 301] on link "Browse Products" at bounding box center [133, 296] width 108 height 19
click at [468, 74] on input "search" at bounding box center [810, 64] width 959 height 51
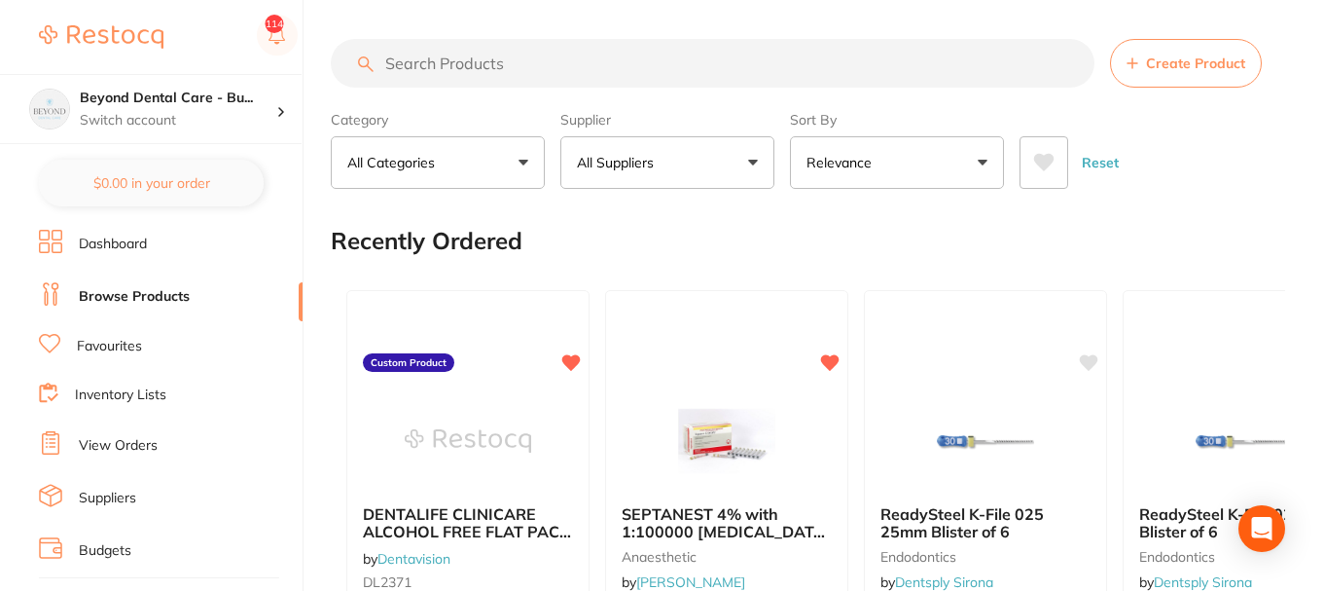
click at [598, 67] on input "search" at bounding box center [713, 63] width 764 height 49
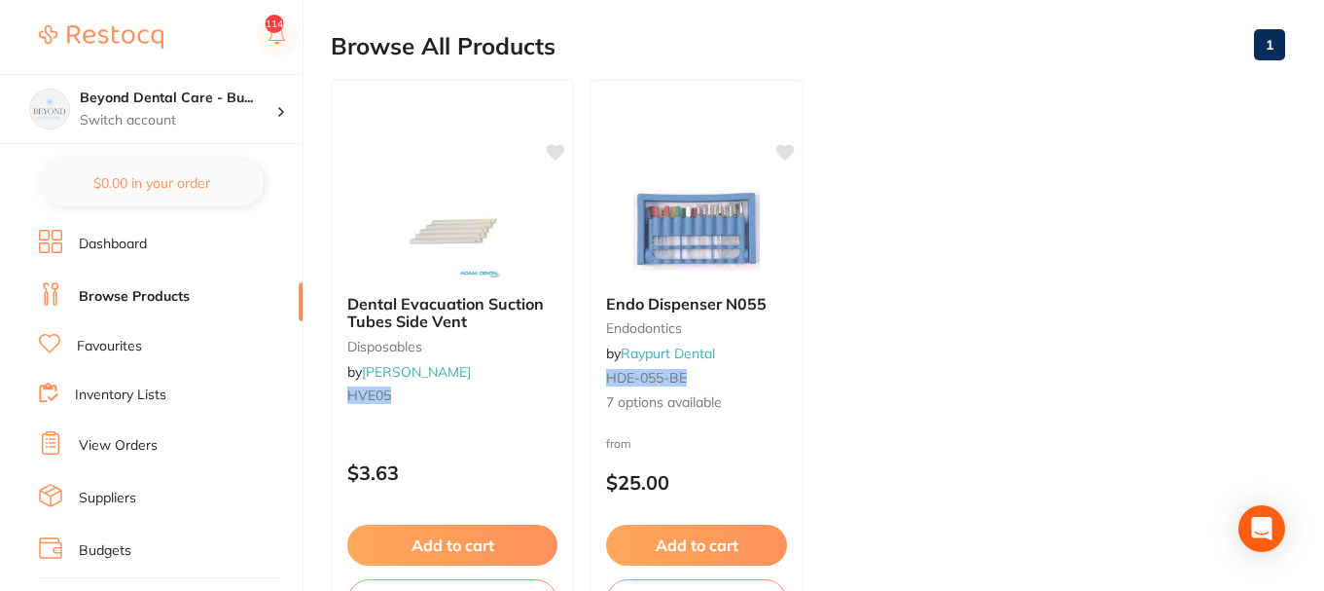
scroll to position [292, 0]
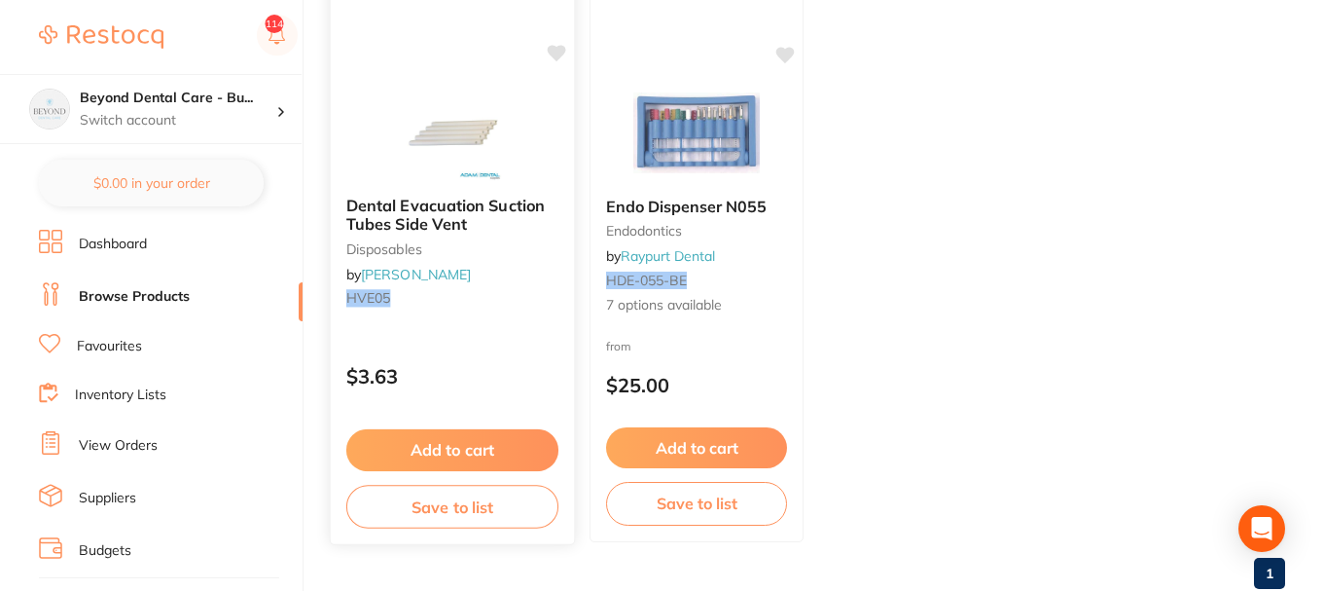
type input "hve05"
click at [449, 513] on button "Save to list" at bounding box center [452, 506] width 212 height 44
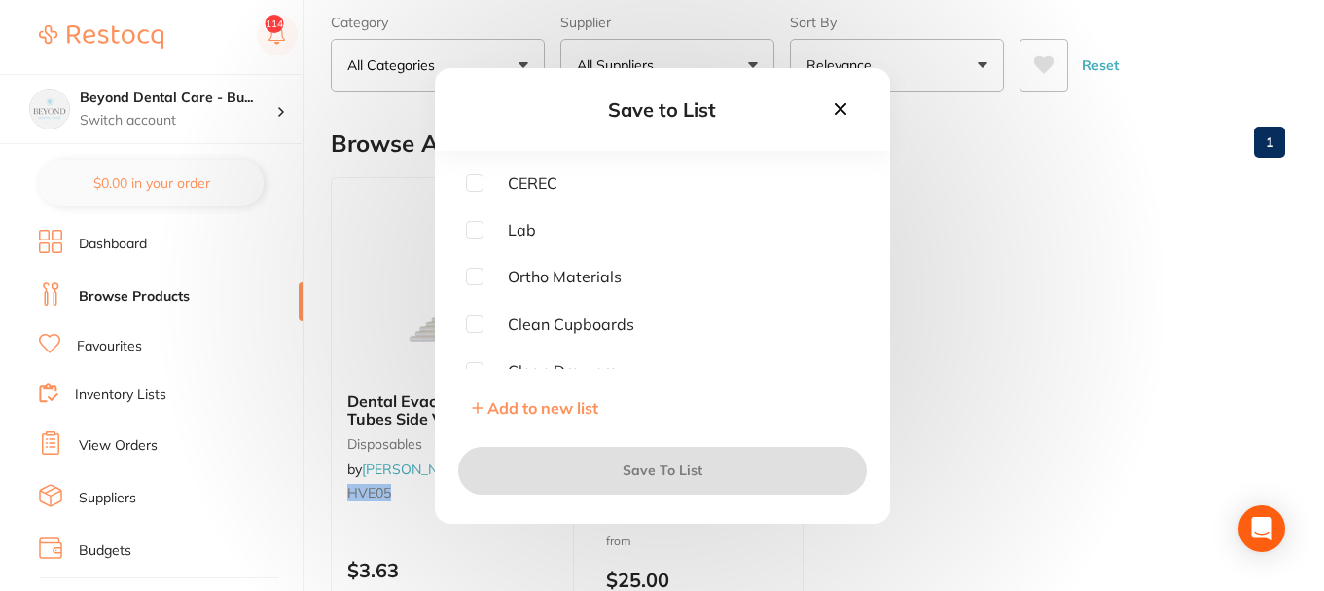
scroll to position [97, 0]
click at [476, 225] on input "checkbox" at bounding box center [475, 227] width 18 height 18
checkbox input "true"
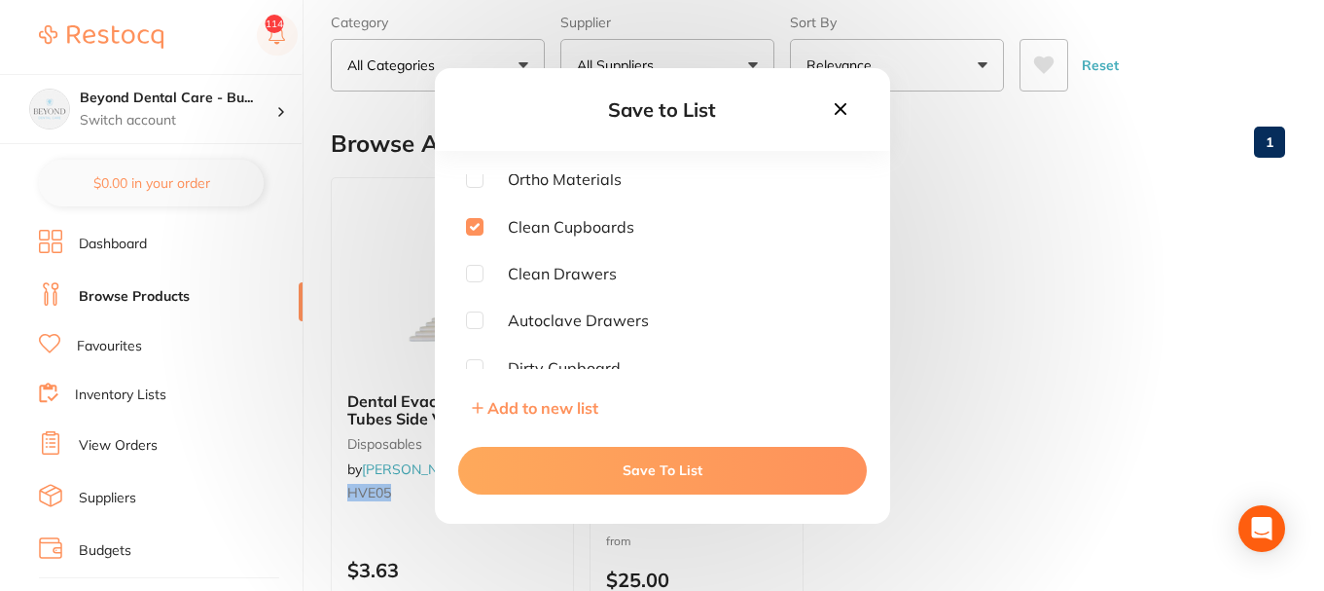
click at [613, 468] on button "Save To List" at bounding box center [662, 470] width 409 height 47
